Goal: Use online tool/utility: Use online tool/utility

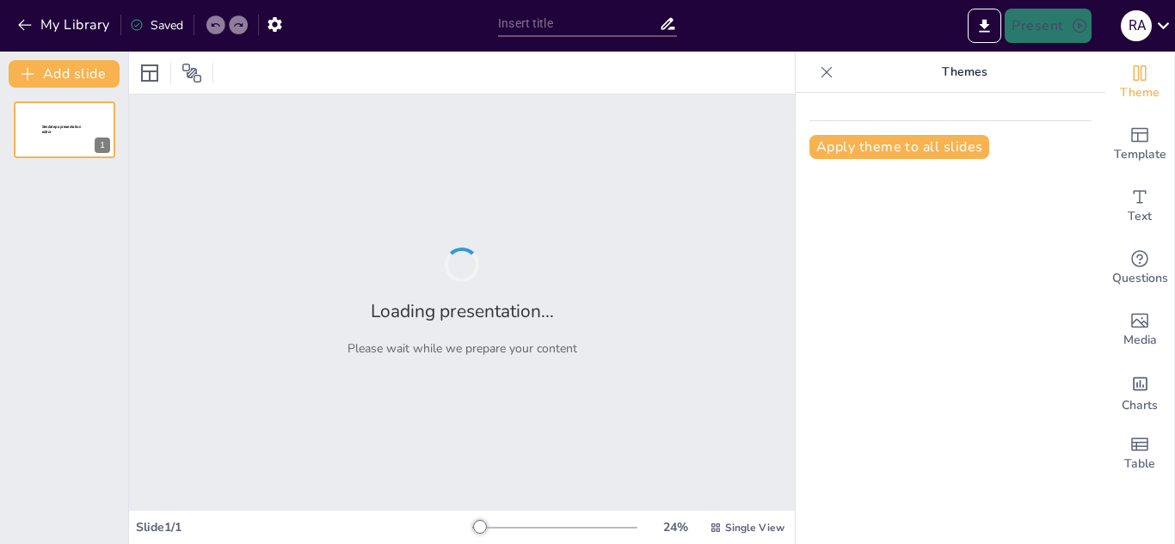
type input "Imported Inspeccion equipos y componentes PPT..pptx"
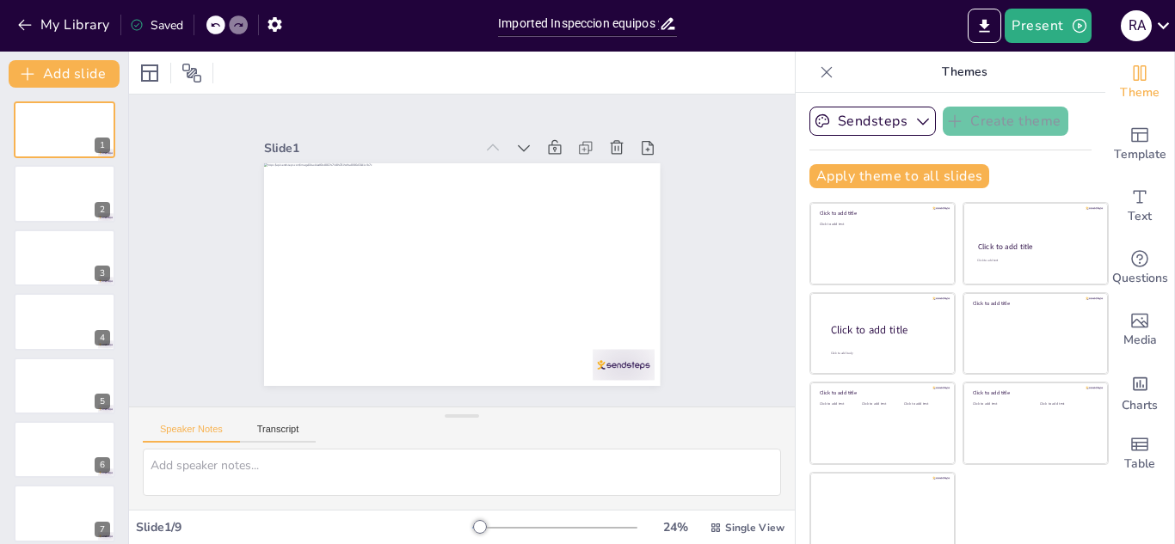
scroll to position [10, 0]
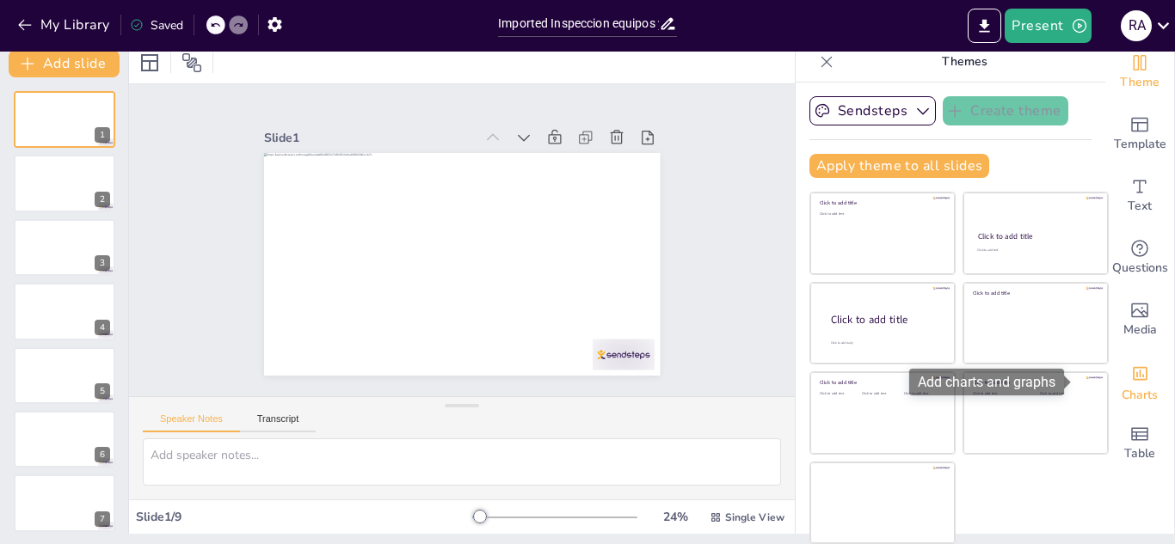
click at [1131, 370] on icon "Add charts and graphs" at bounding box center [1140, 374] width 18 height 18
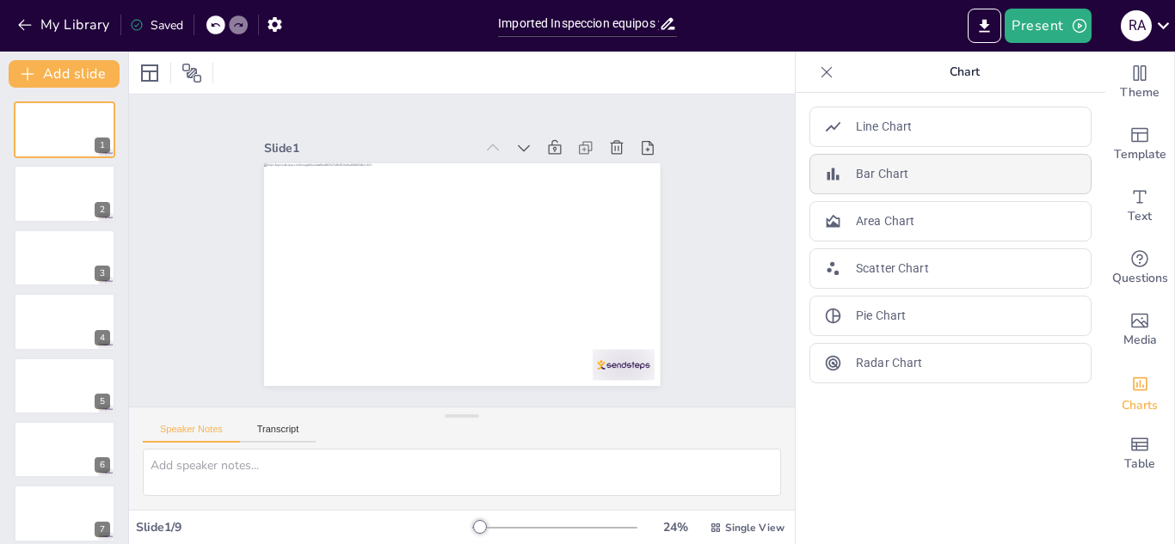
click at [938, 182] on div "Bar Chart" at bounding box center [950, 174] width 282 height 40
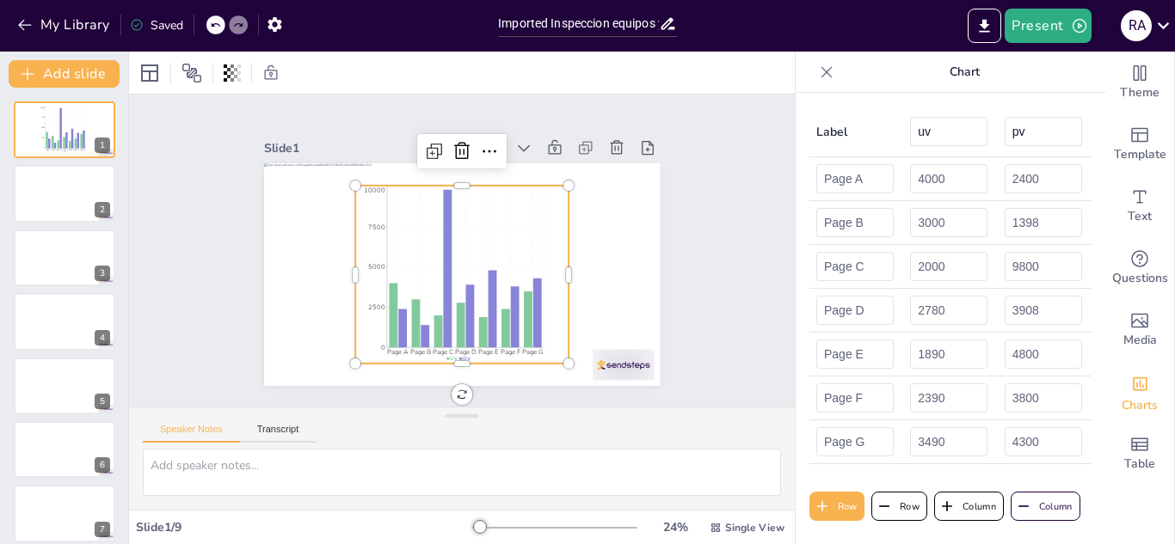
click at [218, 24] on icon at bounding box center [215, 25] width 9 height 4
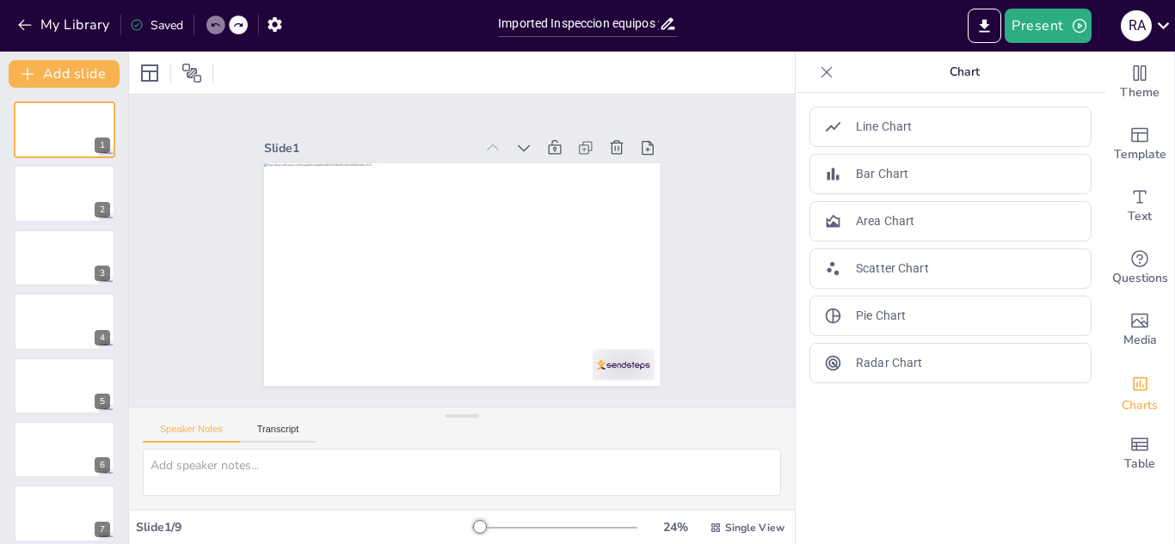
scroll to position [139, 0]
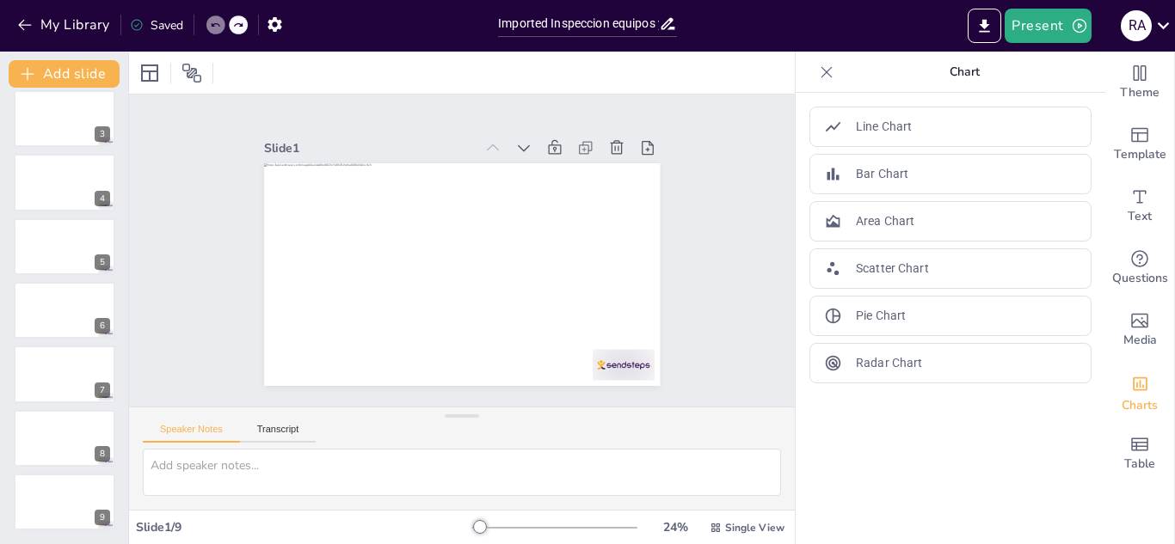
click at [77, 468] on div "1 2 3 4 5 6 7 8 9" at bounding box center [64, 246] width 128 height 568
drag, startPoint x: 77, startPoint y: 468, endPoint x: 850, endPoint y: 506, distance: 774.0
click at [850, 506] on div "Line Chart Bar Chart Area Chart Scatter Chart Pie Chart Radar Chart" at bounding box center [950, 318] width 310 height 451
click at [1125, 149] on span "Template" at bounding box center [1140, 154] width 52 height 19
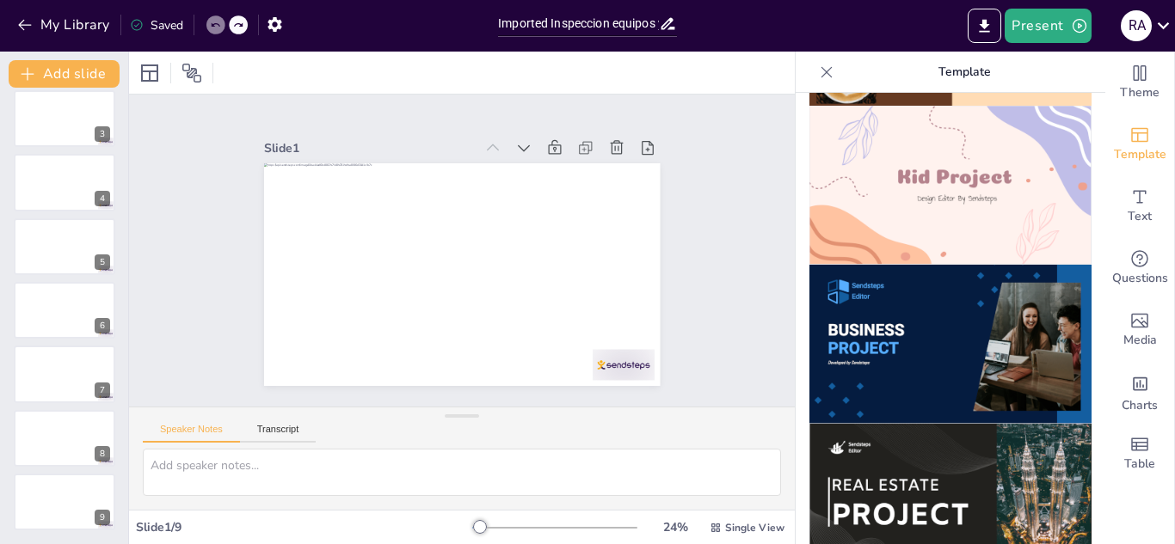
scroll to position [1250, 0]
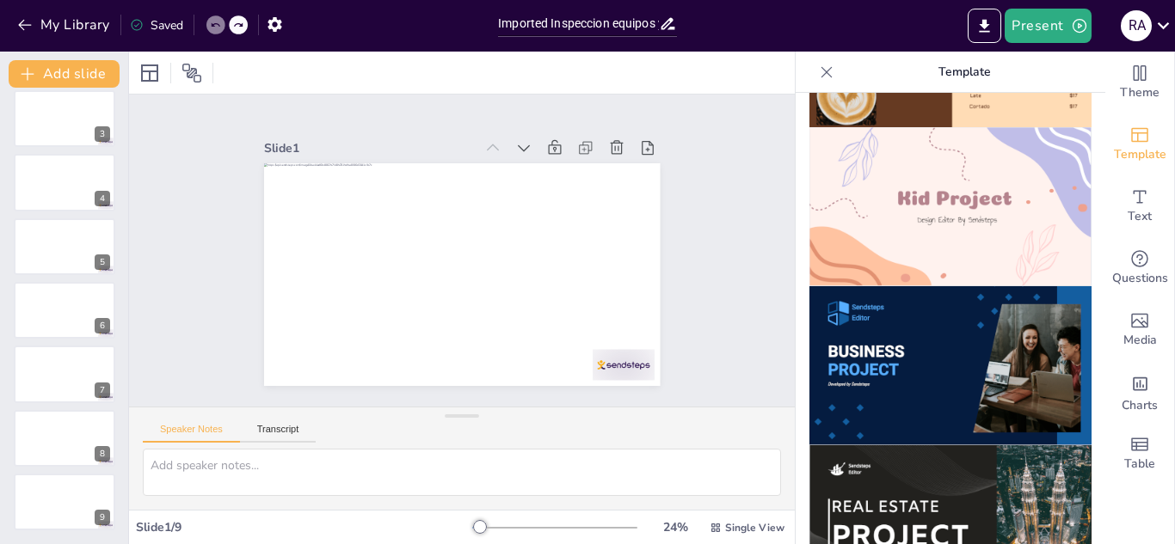
click at [916, 336] on img at bounding box center [950, 365] width 282 height 159
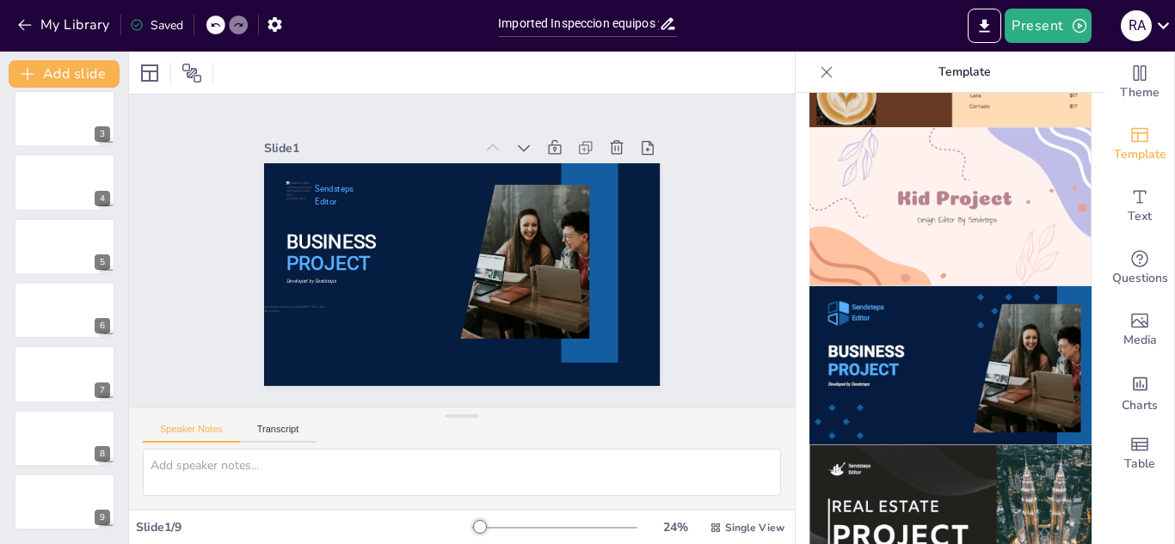
scroll to position [0, 0]
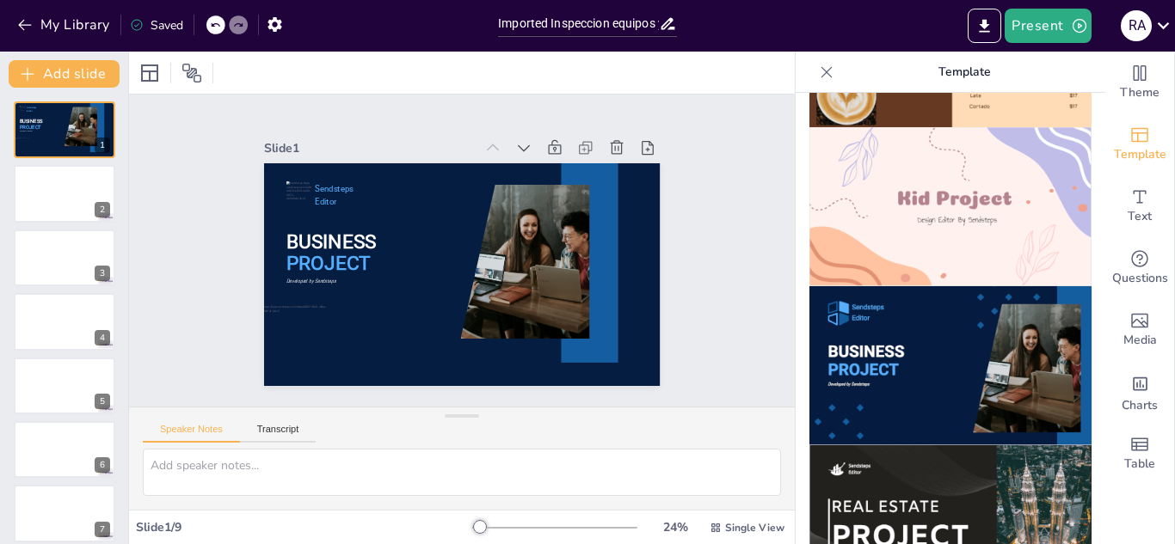
click at [220, 26] on icon at bounding box center [215, 25] width 10 height 10
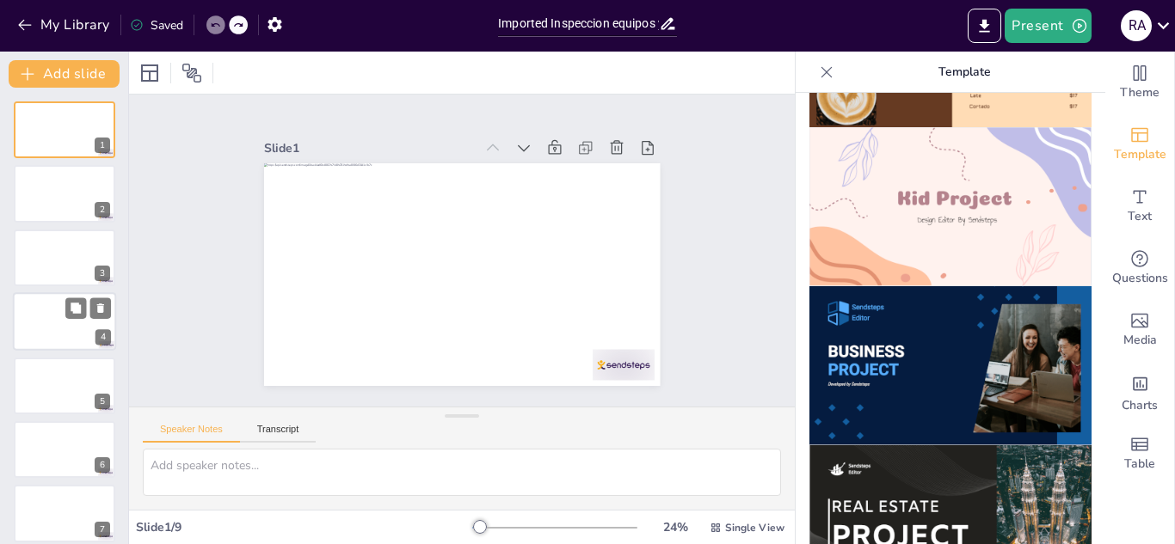
click at [55, 309] on div at bounding box center [64, 321] width 103 height 58
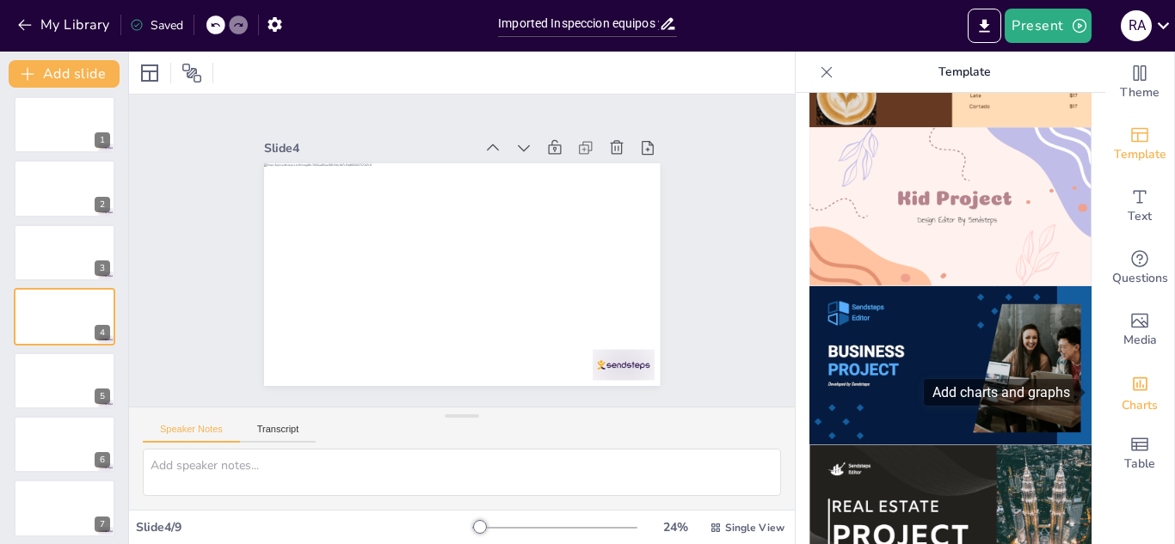
click at [1140, 408] on span "Charts" at bounding box center [1139, 405] width 36 height 19
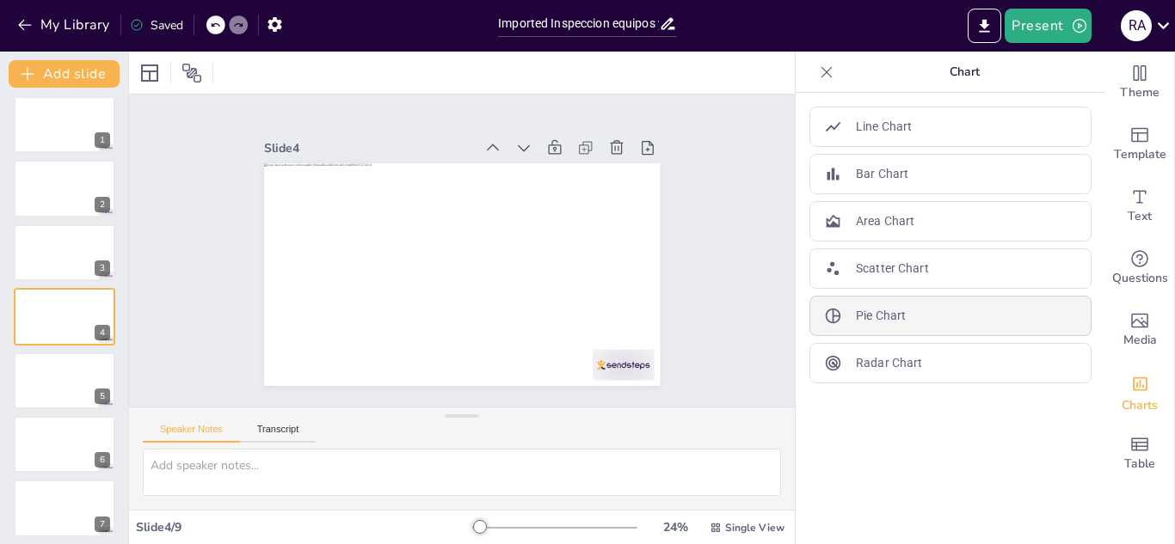
click at [917, 317] on div "Pie Chart" at bounding box center [950, 316] width 282 height 40
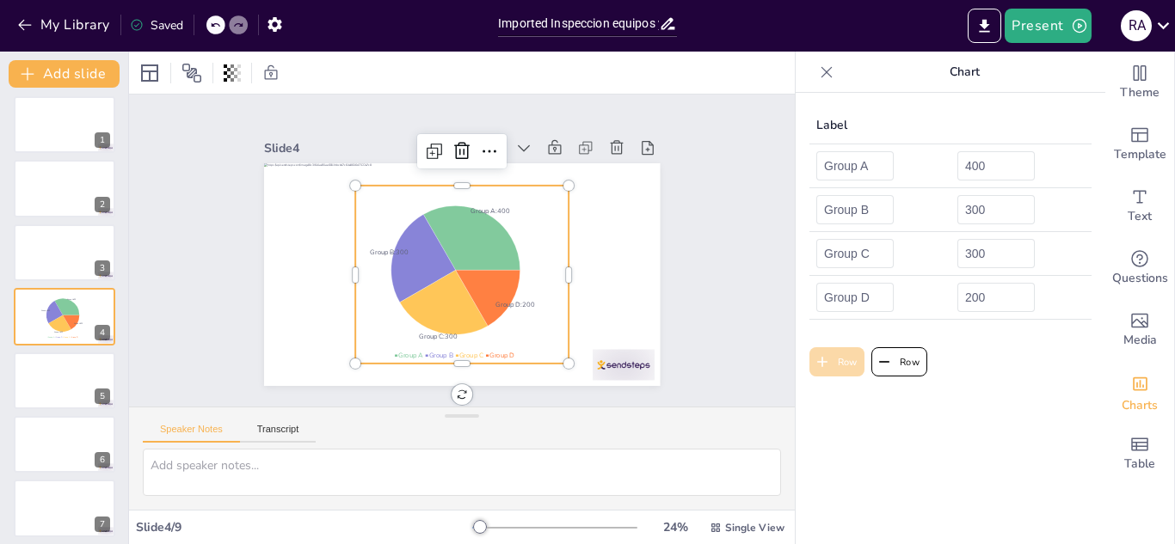
click at [831, 373] on button "Row" at bounding box center [836, 361] width 55 height 29
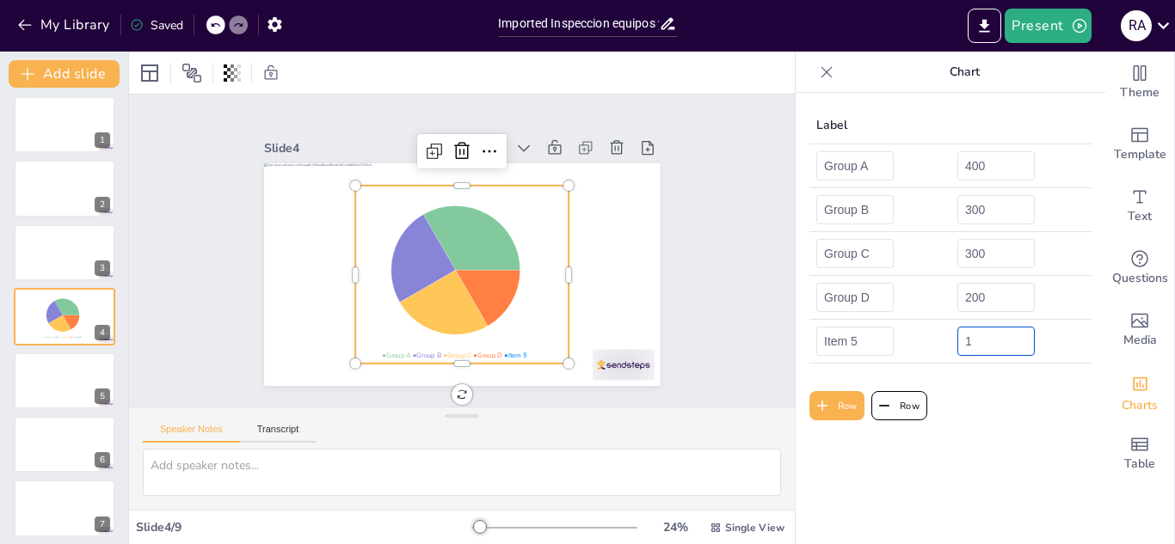
click at [1005, 335] on input "1" at bounding box center [995, 341] width 77 height 29
click at [1005, 335] on input "2" at bounding box center [995, 341] width 77 height 29
click at [1005, 335] on input "3" at bounding box center [995, 341] width 77 height 29
click at [1005, 335] on input "4" at bounding box center [995, 341] width 77 height 29
click at [1005, 335] on input "5" at bounding box center [995, 341] width 77 height 29
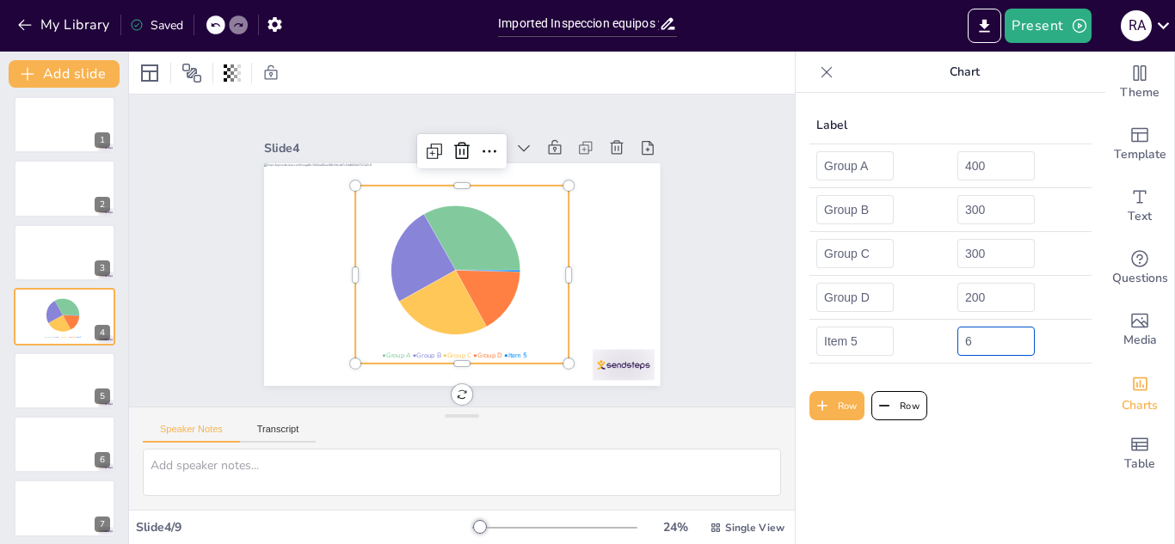
click at [1005, 335] on input "6" at bounding box center [995, 341] width 77 height 29
click at [1005, 335] on input "7" at bounding box center [995, 341] width 77 height 29
click at [1005, 335] on input "8" at bounding box center [995, 341] width 77 height 29
click at [1005, 335] on input "9" at bounding box center [995, 341] width 77 height 29
click at [1005, 335] on input "10" at bounding box center [995, 341] width 77 height 29
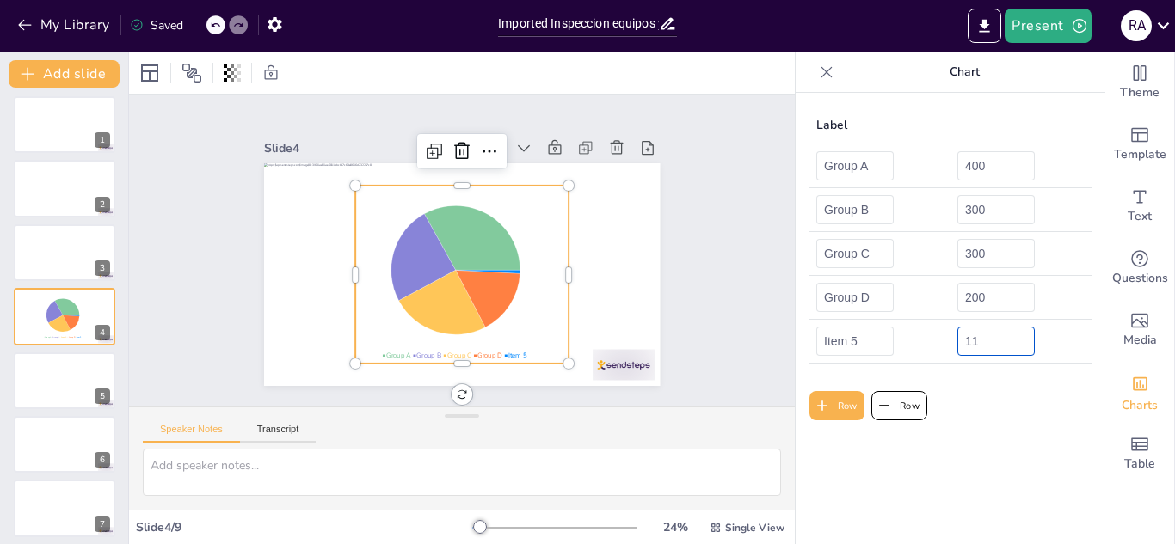
click at [1005, 335] on input "11" at bounding box center [995, 341] width 77 height 29
click at [1005, 335] on input "12" at bounding box center [995, 341] width 77 height 29
click at [1005, 335] on input "13" at bounding box center [995, 341] width 77 height 29
click at [1005, 335] on input "14" at bounding box center [995, 341] width 77 height 29
click at [1005, 335] on input "15" at bounding box center [995, 341] width 77 height 29
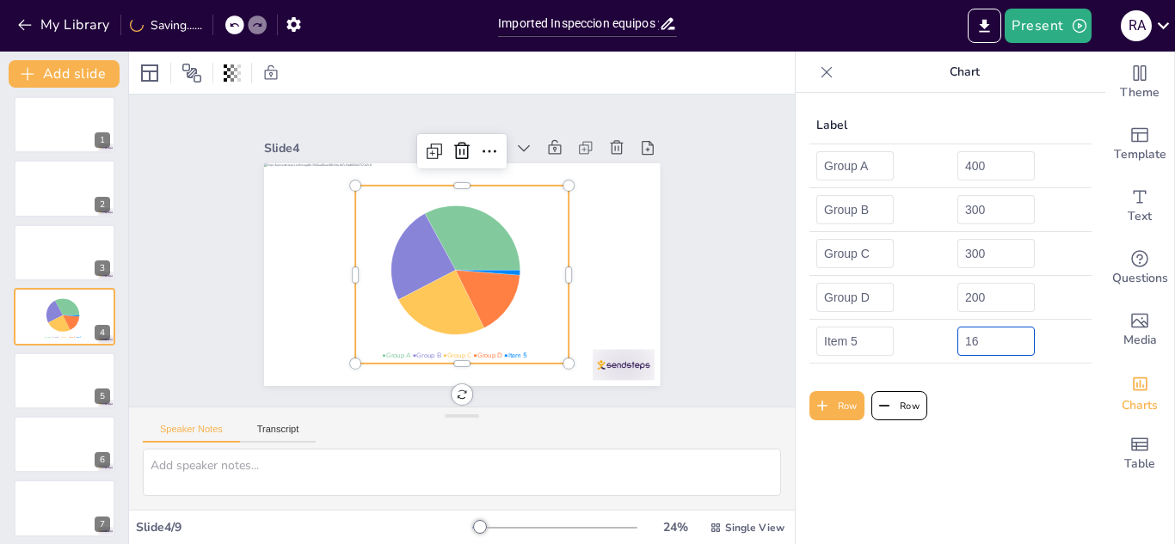
click at [1005, 335] on input "16" at bounding box center [995, 341] width 77 height 29
click at [1005, 335] on input "17" at bounding box center [995, 341] width 77 height 29
click at [1005, 335] on input "18" at bounding box center [995, 341] width 77 height 29
click at [1005, 335] on input "19" at bounding box center [995, 341] width 77 height 29
click at [1005, 335] on input "20" at bounding box center [995, 341] width 77 height 29
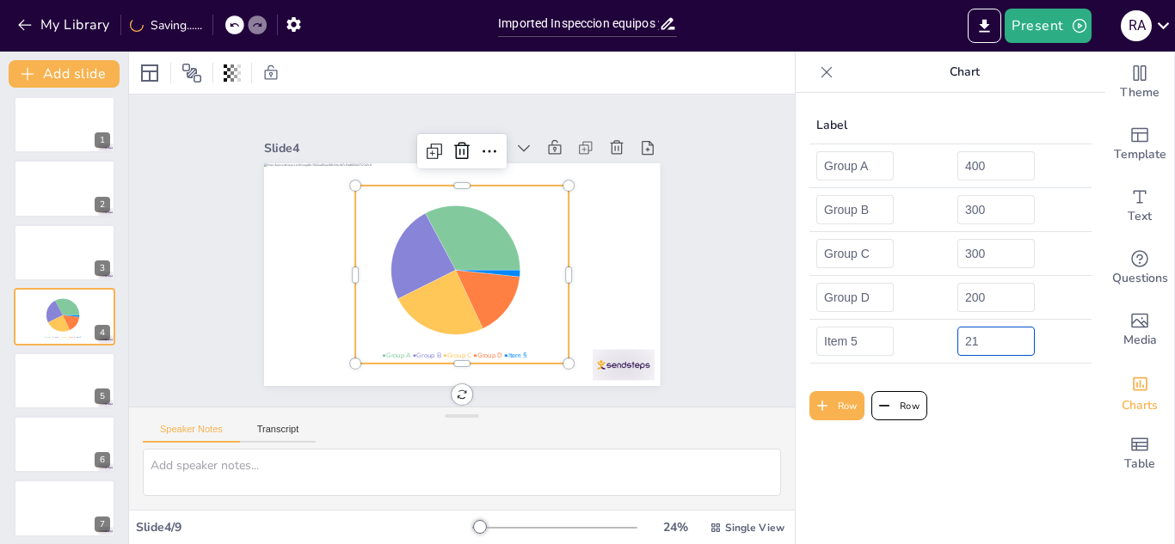
click at [1005, 335] on input "21" at bounding box center [995, 341] width 77 height 29
click at [1005, 335] on input "22" at bounding box center [995, 341] width 77 height 29
click at [1005, 335] on input "23" at bounding box center [995, 341] width 77 height 29
click at [1005, 335] on input "24" at bounding box center [995, 341] width 77 height 29
click at [1005, 335] on input "25" at bounding box center [995, 341] width 77 height 29
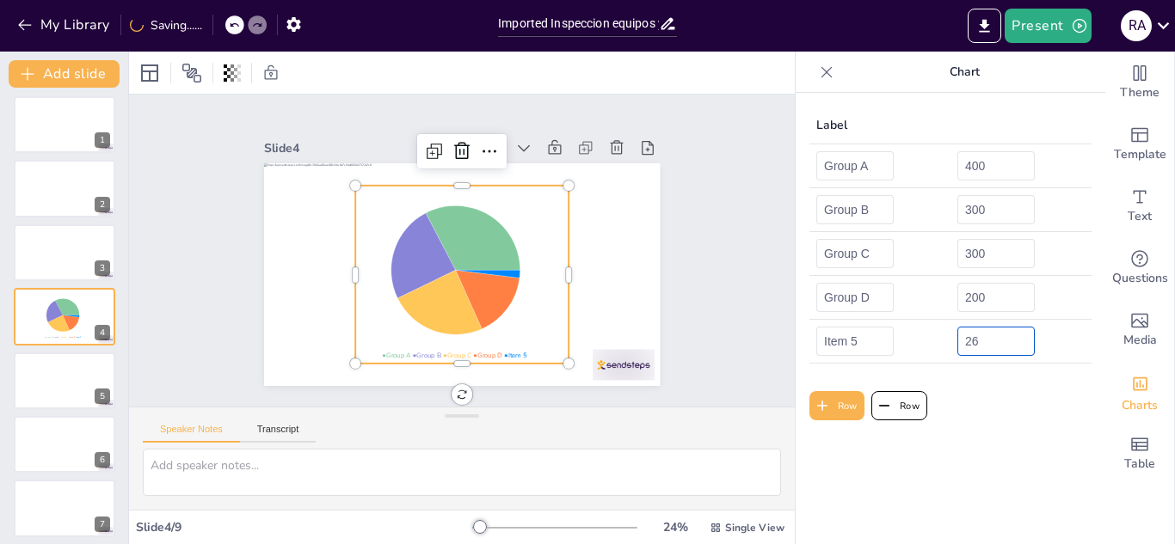
click at [1005, 335] on input "26" at bounding box center [995, 341] width 77 height 29
click at [1005, 335] on input "27" at bounding box center [995, 341] width 77 height 29
click at [1005, 335] on input "28" at bounding box center [995, 341] width 77 height 29
click at [1005, 335] on input "29" at bounding box center [995, 341] width 77 height 29
click at [1005, 335] on input "30" at bounding box center [995, 341] width 77 height 29
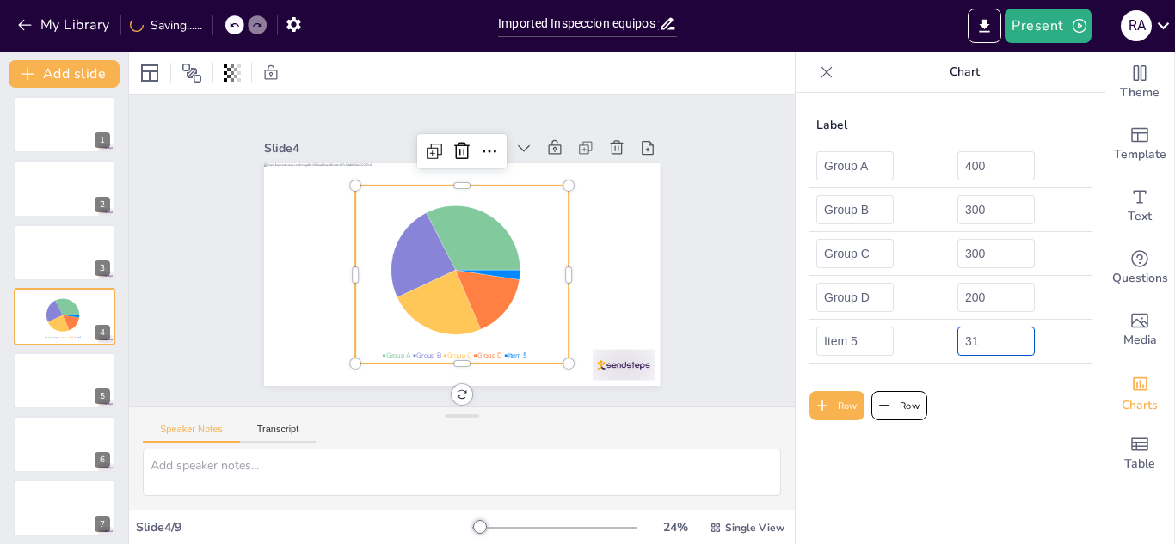
click at [1005, 335] on input "31" at bounding box center [995, 341] width 77 height 29
type input "107"
click at [1005, 335] on input "107" at bounding box center [995, 341] width 77 height 29
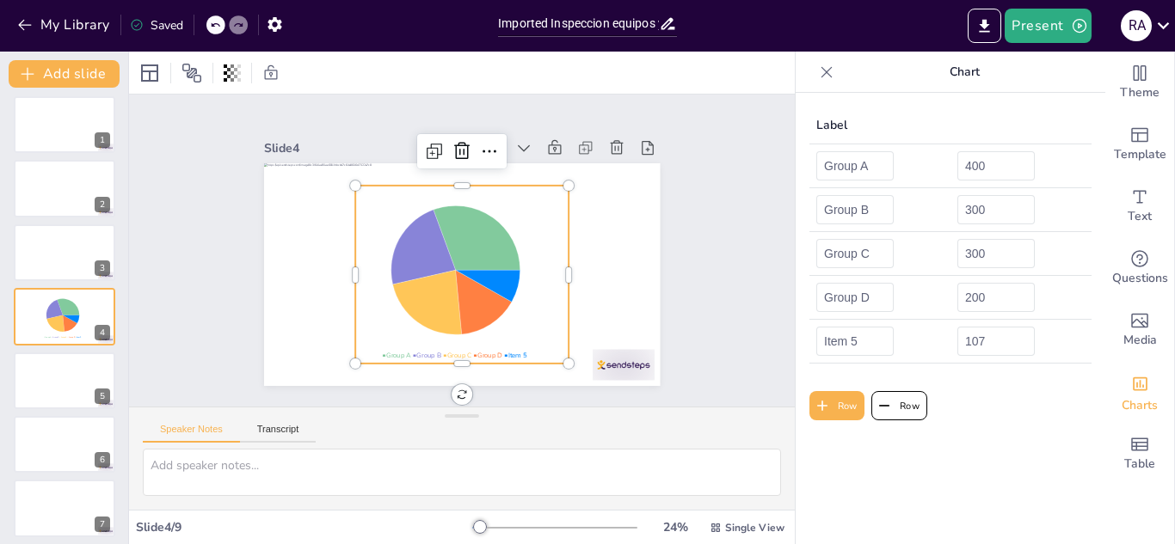
click at [942, 442] on div "Label Group A 400 Group B 300 Group C 300 Group D 200 Item 5 107 Row Row" at bounding box center [950, 318] width 310 height 451
click at [466, 332] on div at bounding box center [482, 348] width 33 height 33
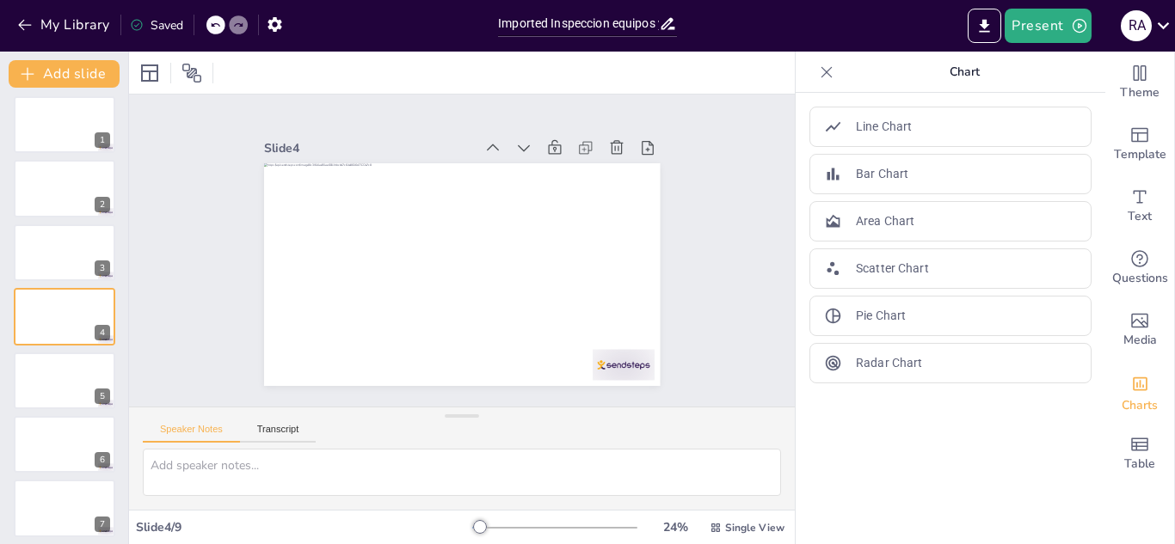
scroll to position [139, 0]
